Goal: Check status: Check status

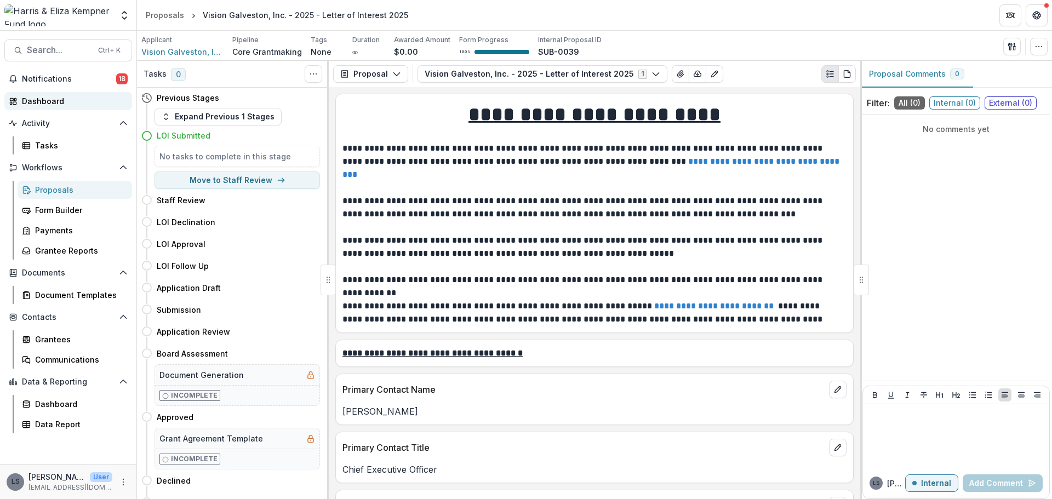
scroll to position [2600, 0]
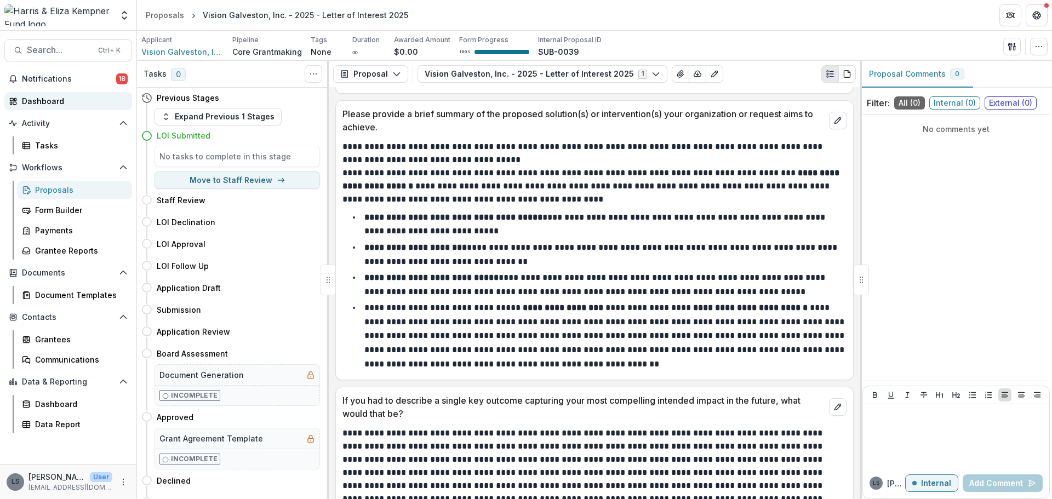
click at [49, 98] on div "Dashboard" at bounding box center [72, 101] width 101 height 12
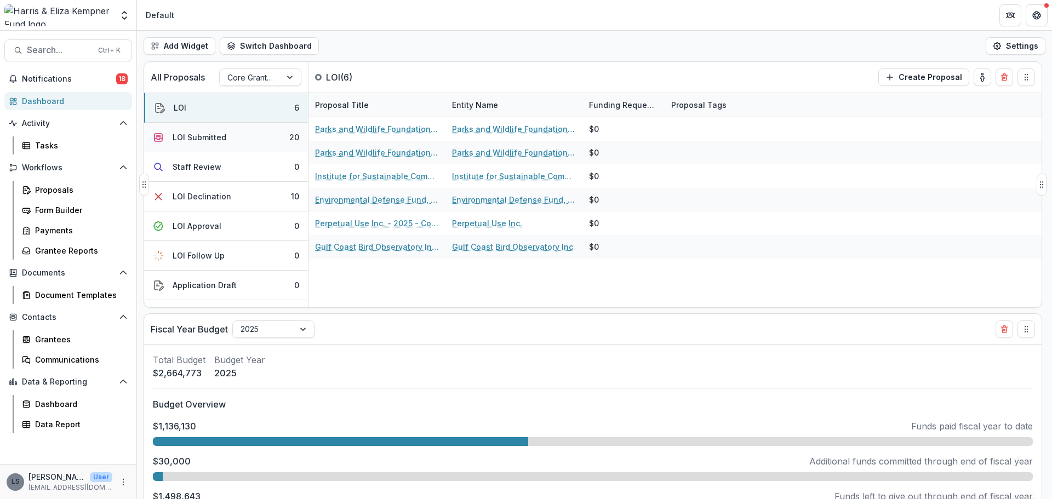
click at [212, 141] on div "LOI Submitted" at bounding box center [200, 137] width 54 height 12
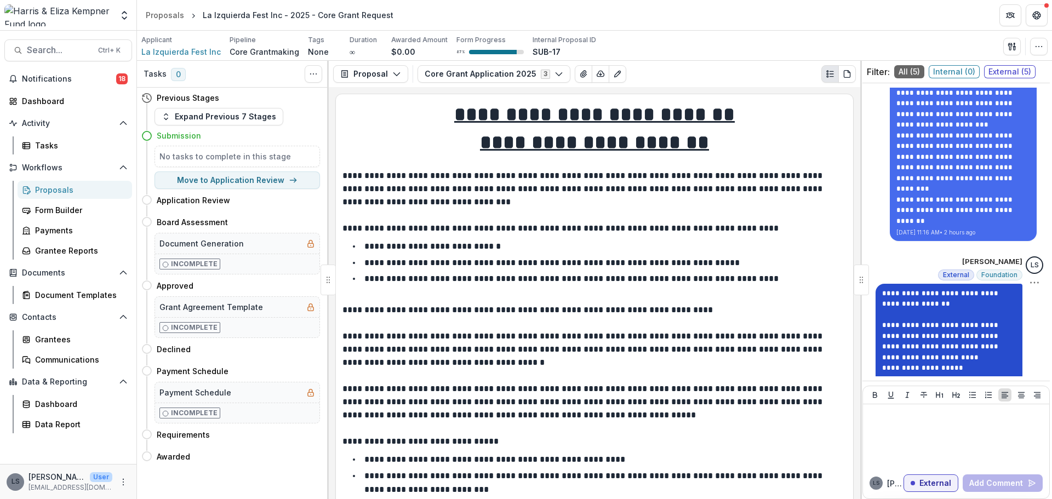
scroll to position [745, 0]
